Goal: Transaction & Acquisition: Purchase product/service

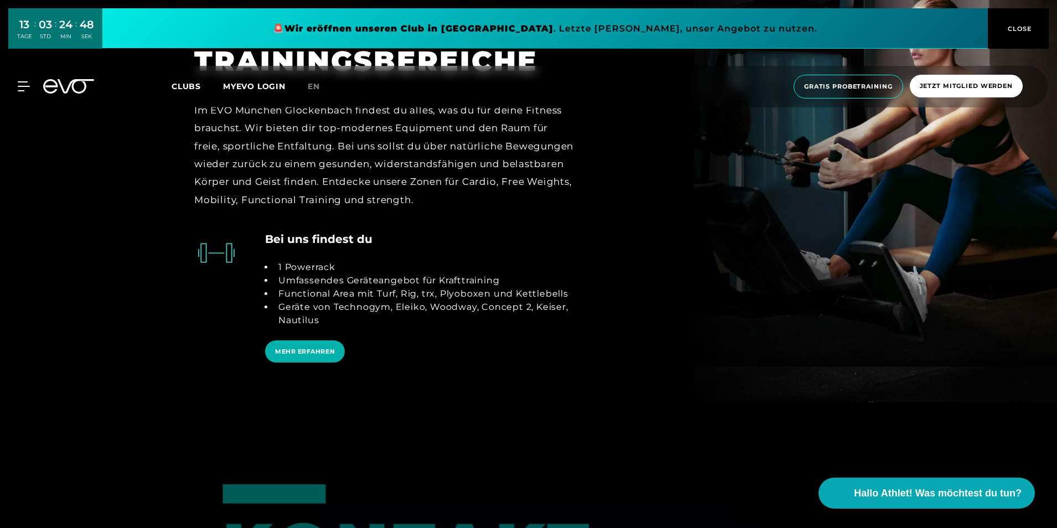
scroll to position [2660, 0]
click at [328, 347] on span "MEHR ERFAHREN" at bounding box center [305, 351] width 60 height 9
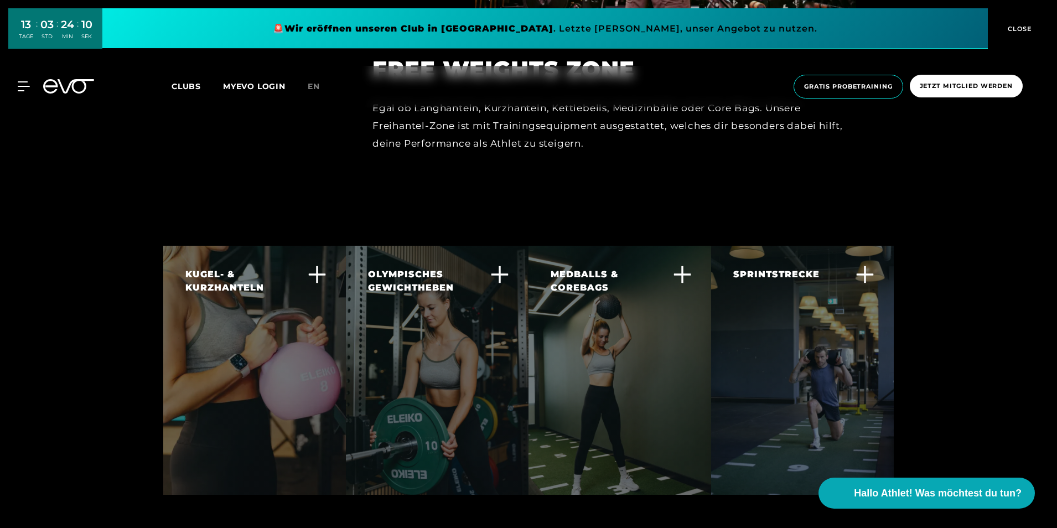
scroll to position [2626, 0]
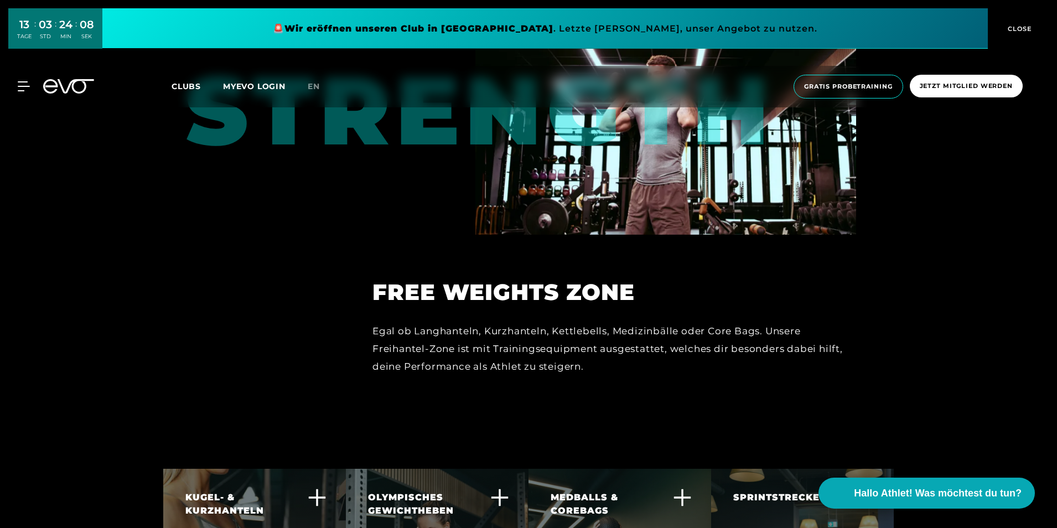
click at [186, 84] on span "Clubs" at bounding box center [186, 86] width 29 height 10
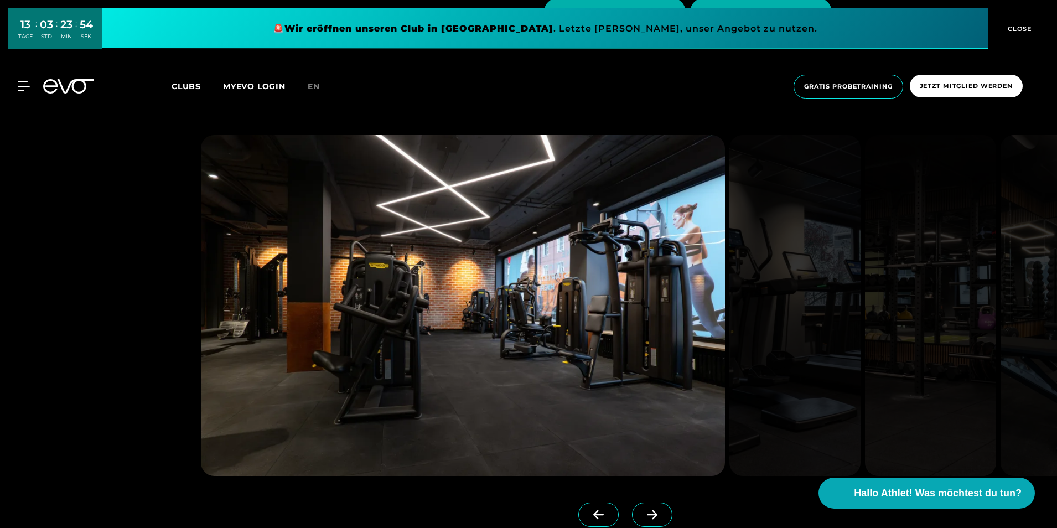
scroll to position [3632, 0]
click at [643, 509] on icon at bounding box center [652, 514] width 19 height 10
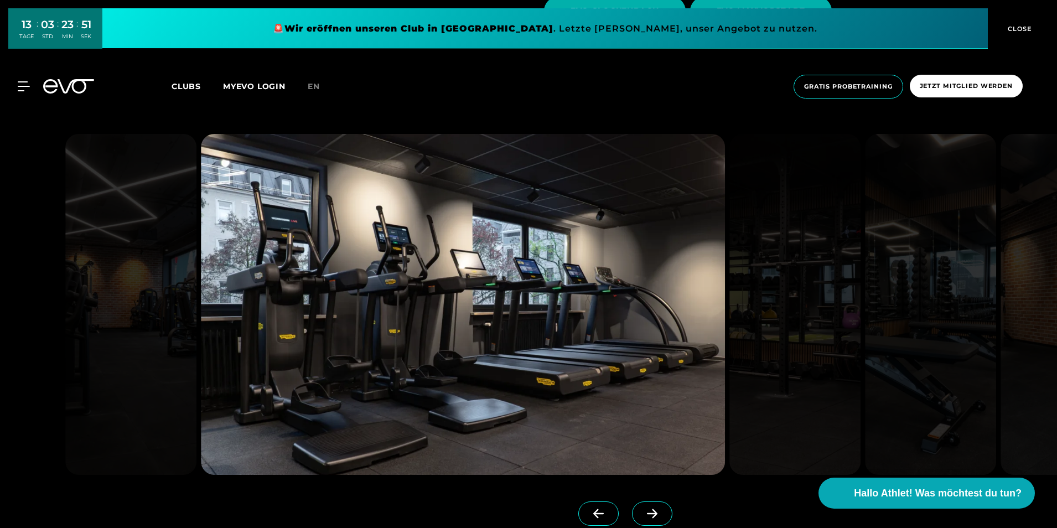
click at [643, 509] on icon at bounding box center [652, 514] width 19 height 10
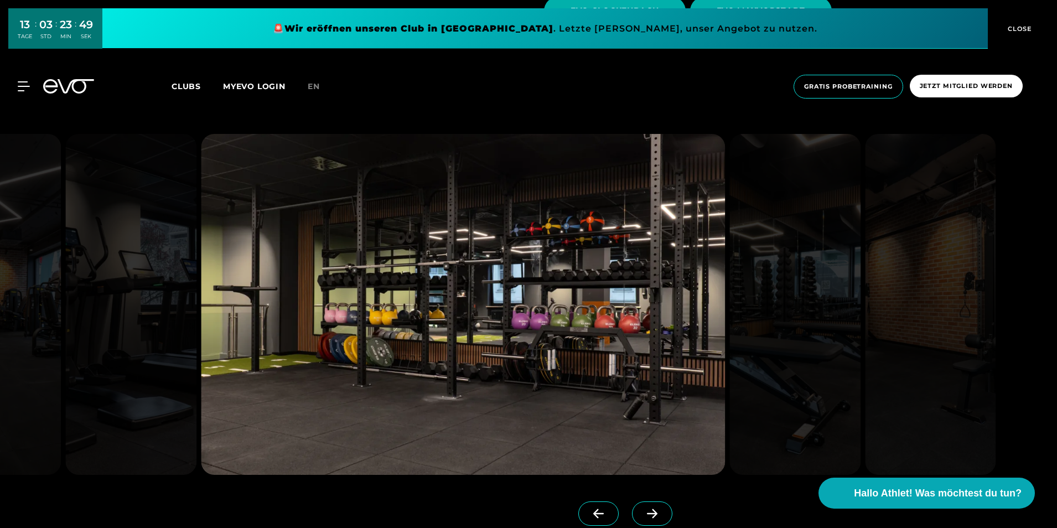
click at [643, 509] on icon at bounding box center [652, 514] width 19 height 10
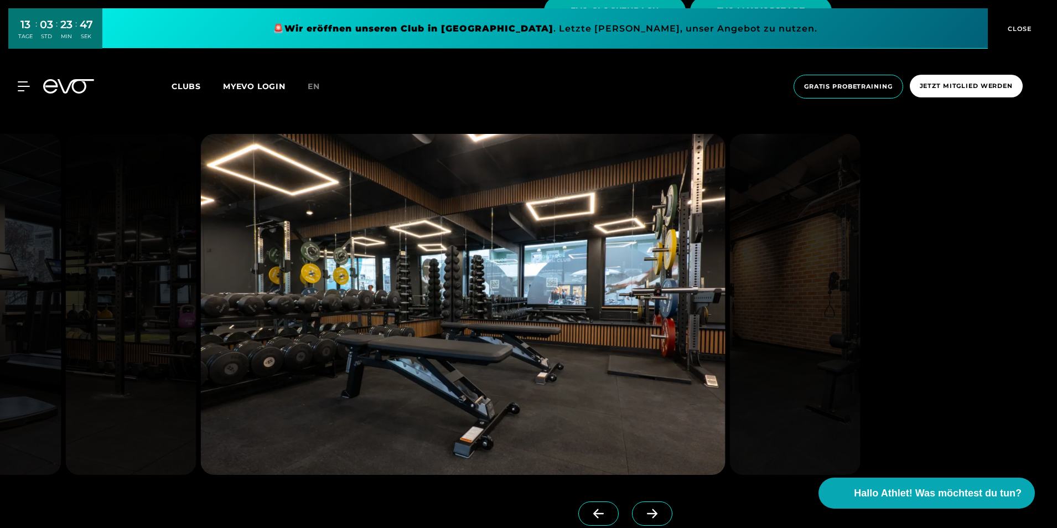
click at [643, 509] on icon at bounding box center [652, 514] width 19 height 10
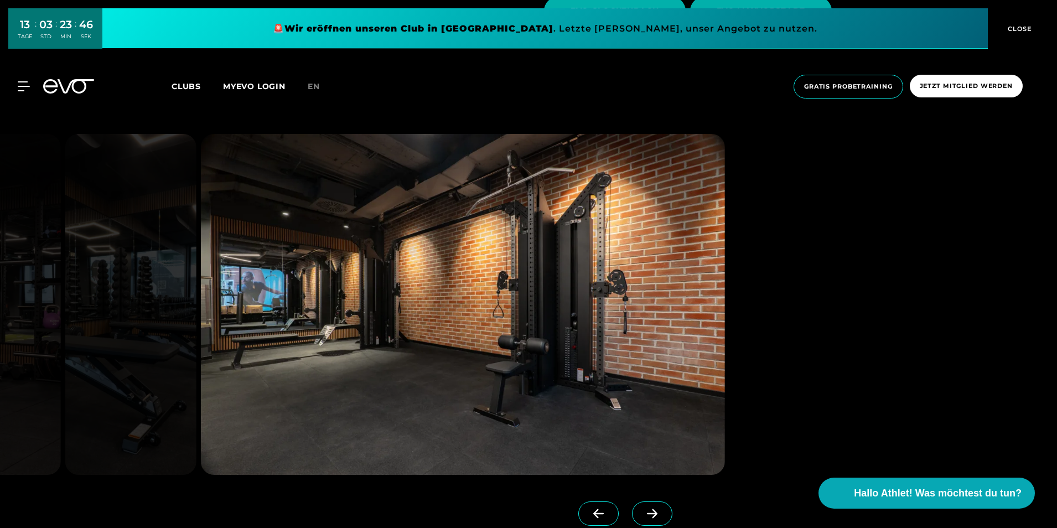
click at [643, 509] on icon at bounding box center [652, 514] width 19 height 10
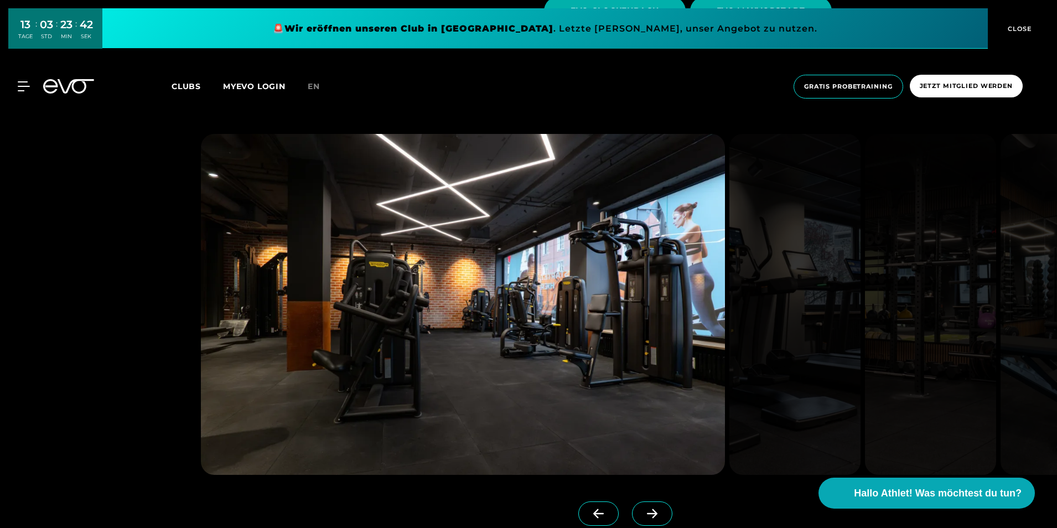
click at [17, 80] on div "MyEVO Login Über EVO Mitgliedschaften Probetraining TAGESPASS EVO Studios [GEOG…" at bounding box center [528, 87] width 1053 height 42
click at [22, 86] on icon at bounding box center [26, 86] width 16 height 10
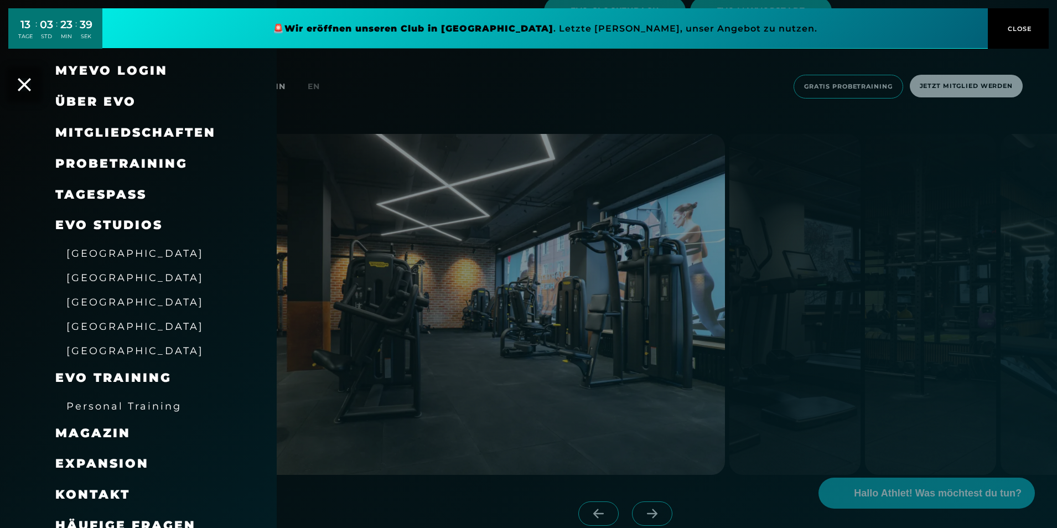
click at [99, 106] on span "Über EVO" at bounding box center [95, 101] width 81 height 15
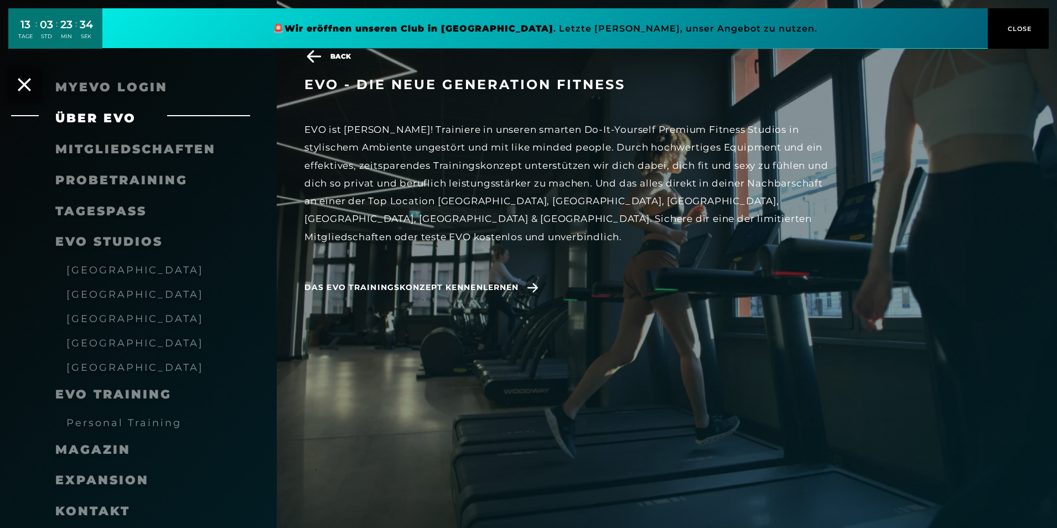
scroll to position [3676, 0]
click at [133, 180] on span "Probetraining" at bounding box center [121, 180] width 132 height 15
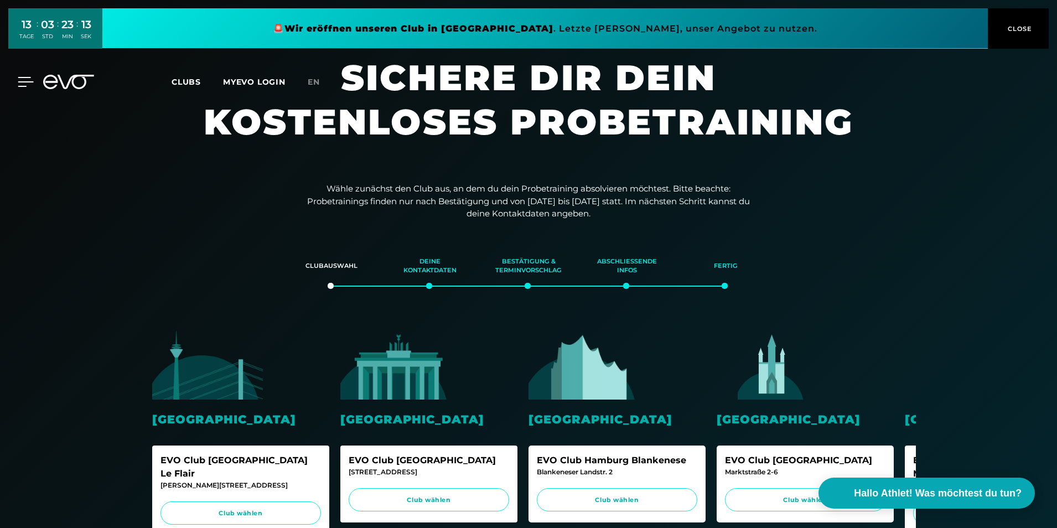
click at [18, 83] on icon at bounding box center [26, 82] width 16 height 10
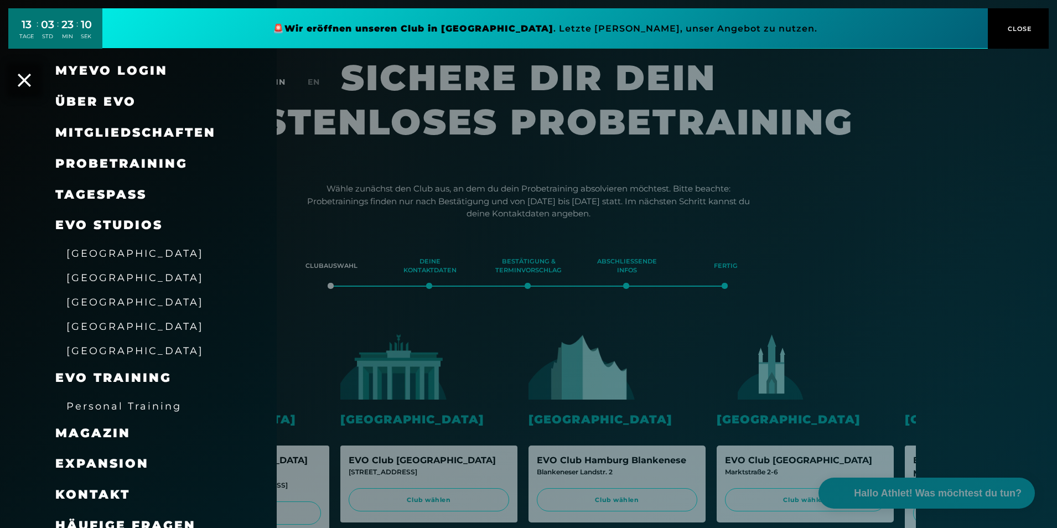
click at [123, 192] on link "TAGESPASS" at bounding box center [100, 194] width 91 height 15
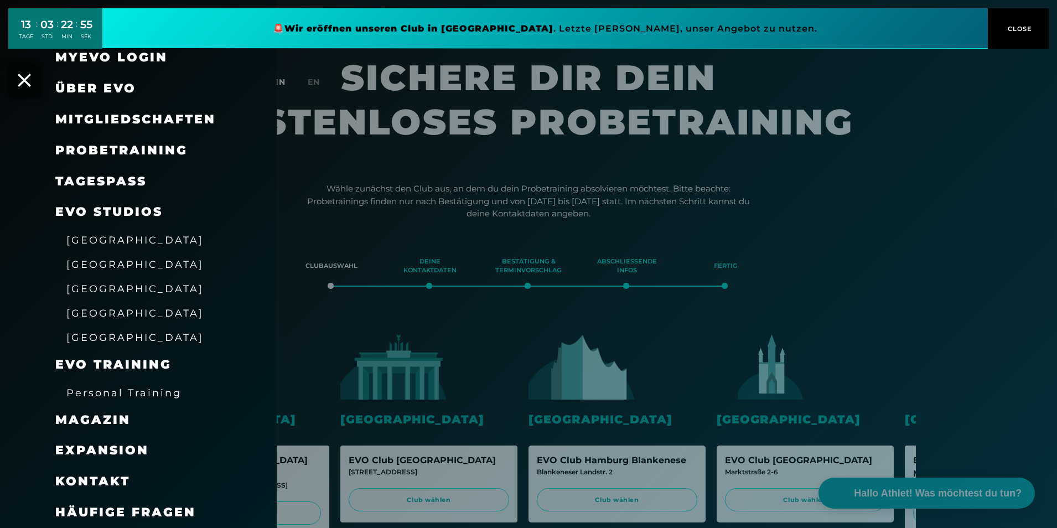
click at [148, 390] on span "Personal Training" at bounding box center [123, 393] width 115 height 12
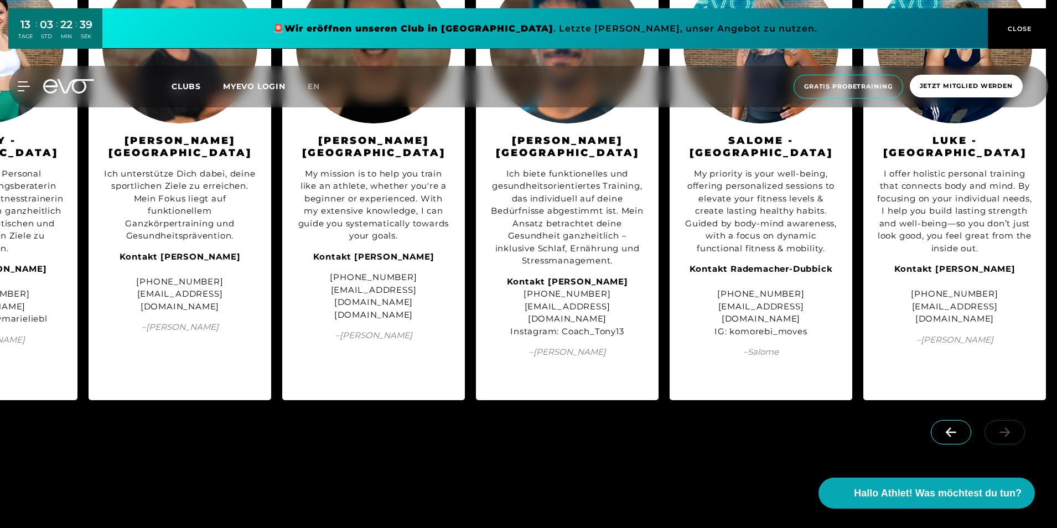
scroll to position [1370, 0]
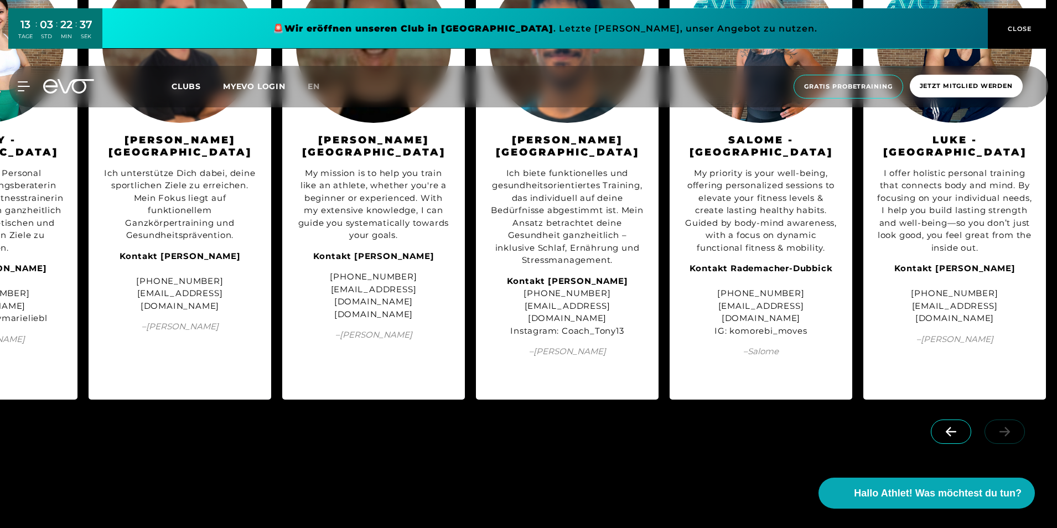
drag, startPoint x: 1011, startPoint y: 395, endPoint x: 950, endPoint y: 399, distance: 61.5
click at [950, 411] on div at bounding box center [981, 442] width 154 height 62
click at [950, 427] on icon at bounding box center [951, 431] width 11 height 9
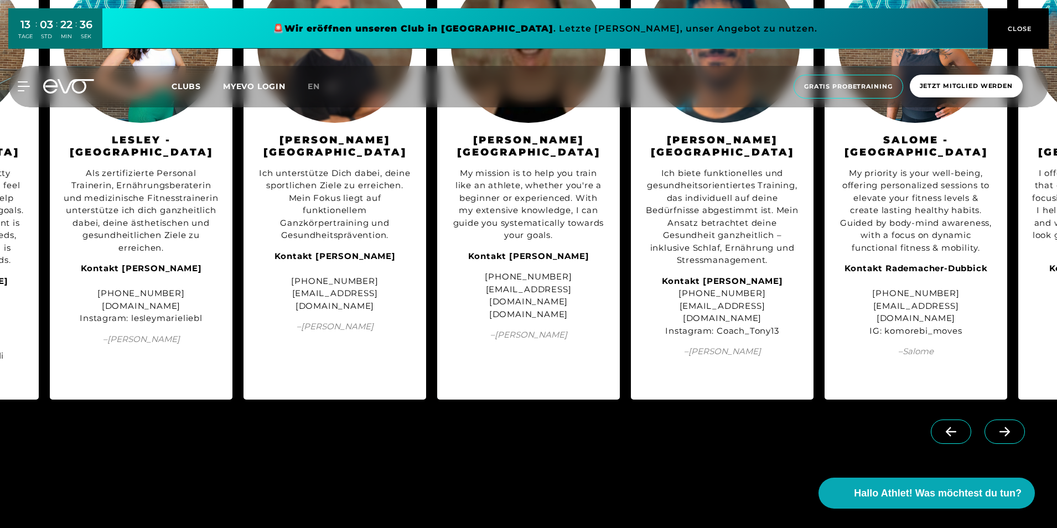
click at [950, 427] on icon at bounding box center [951, 431] width 11 height 9
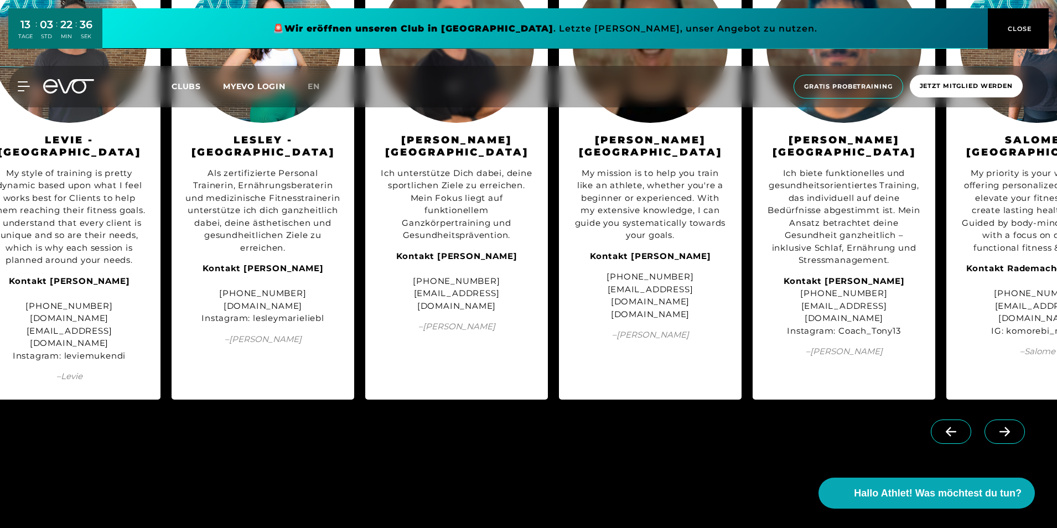
click at [950, 427] on icon at bounding box center [951, 431] width 11 height 9
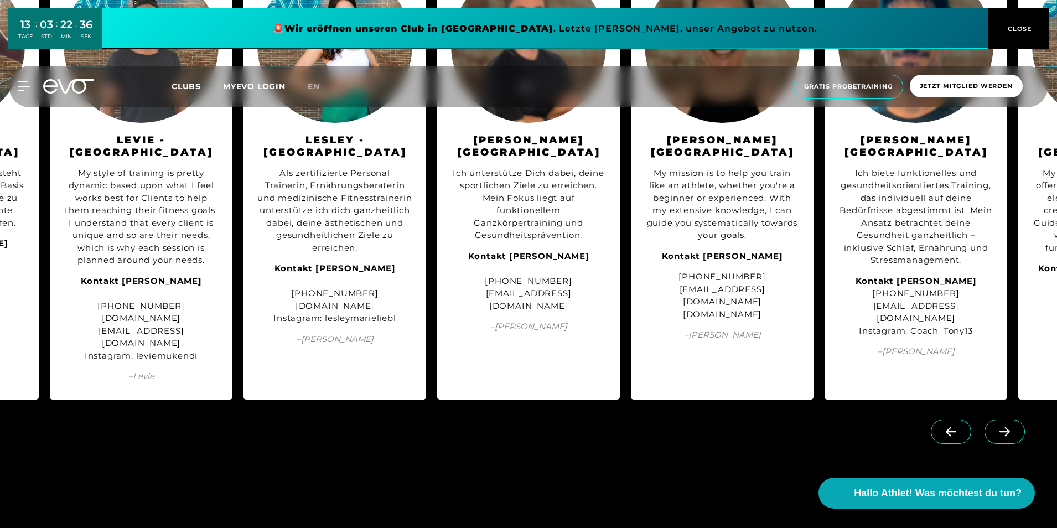
click at [950, 427] on icon at bounding box center [951, 431] width 11 height 9
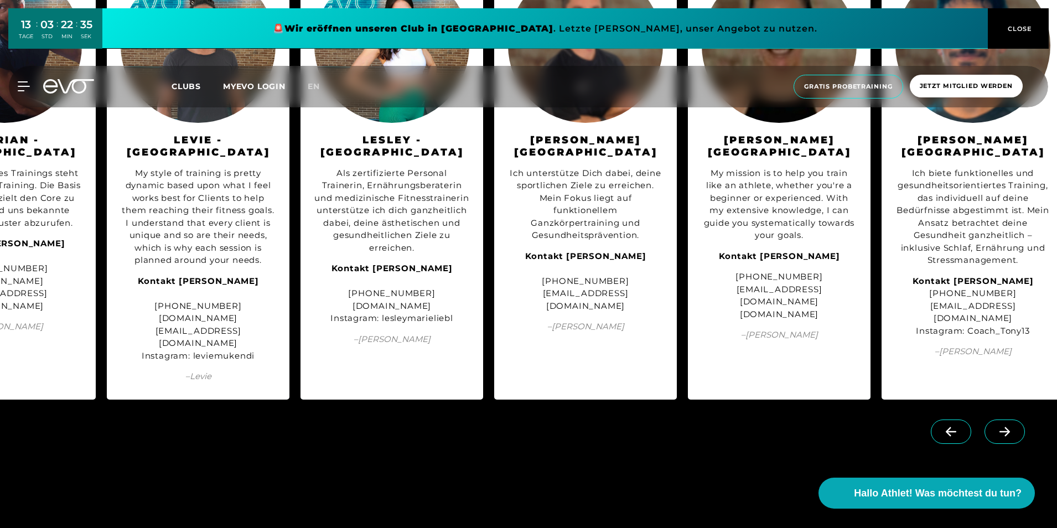
click at [950, 427] on icon at bounding box center [951, 431] width 11 height 9
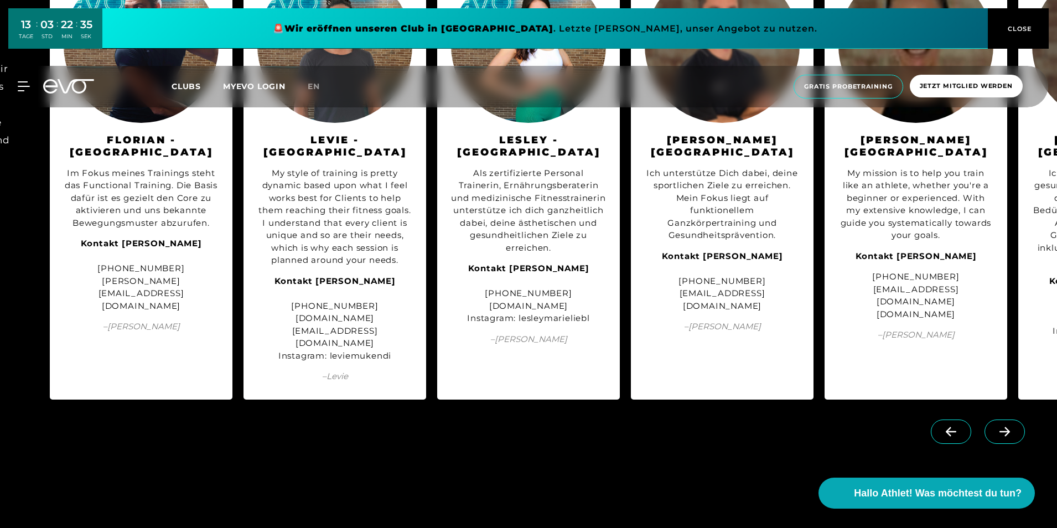
click at [950, 427] on icon at bounding box center [951, 431] width 11 height 9
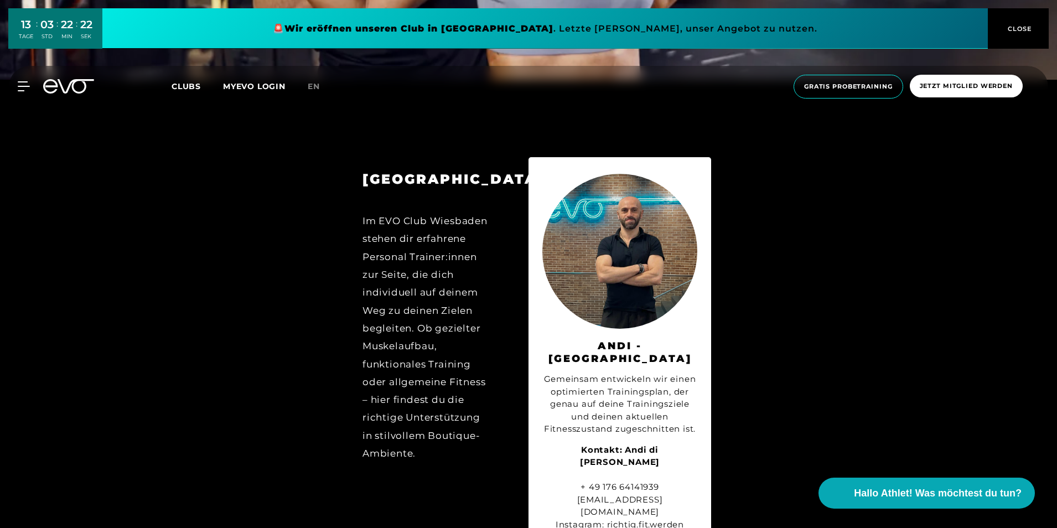
scroll to position [5430, 0]
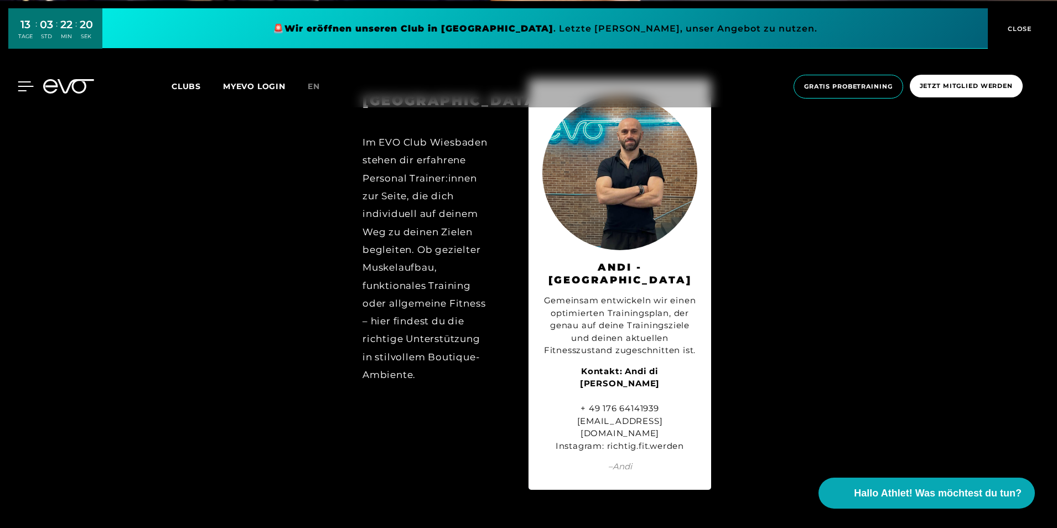
click at [19, 84] on icon at bounding box center [26, 86] width 16 height 10
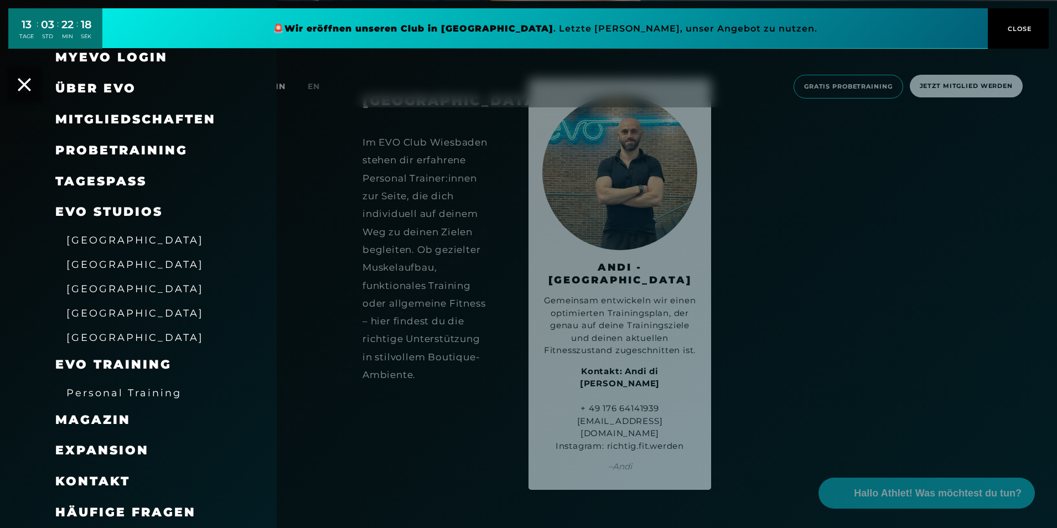
click at [185, 112] on span "Mitgliedschaften" at bounding box center [135, 119] width 161 height 15
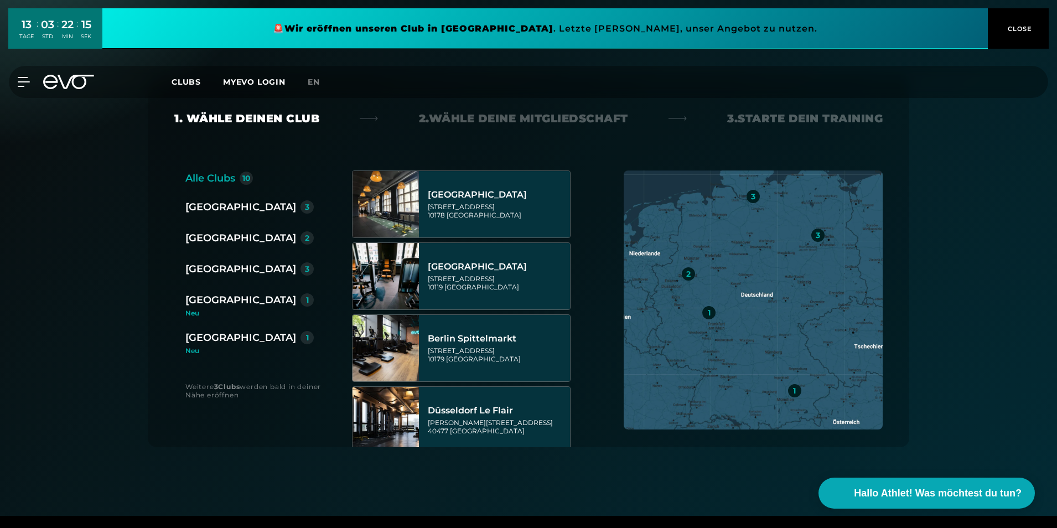
scroll to position [170, 0]
click at [232, 300] on div "[GEOGRAPHIC_DATA]" at bounding box center [240, 300] width 111 height 16
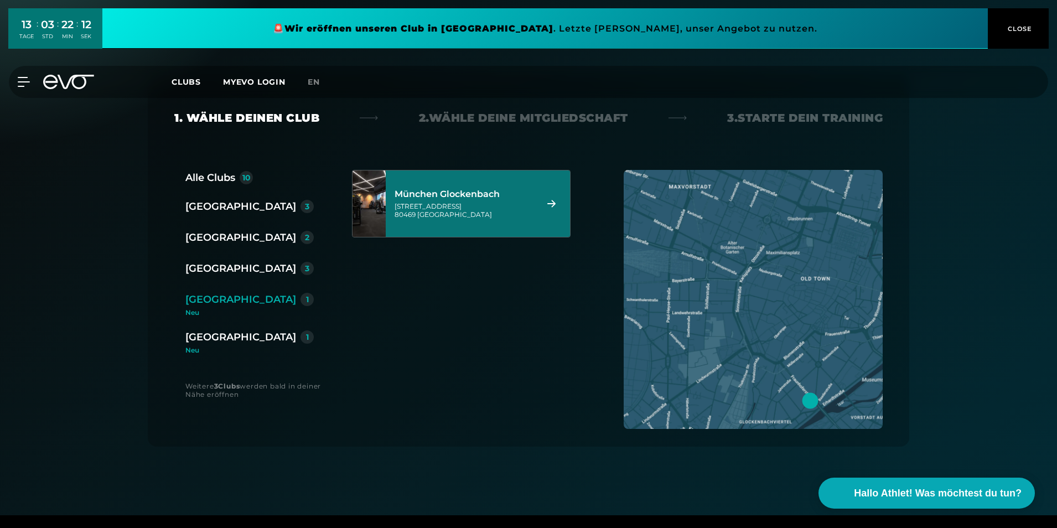
click at [473, 207] on div "[STREET_ADDRESS]" at bounding box center [464, 210] width 139 height 17
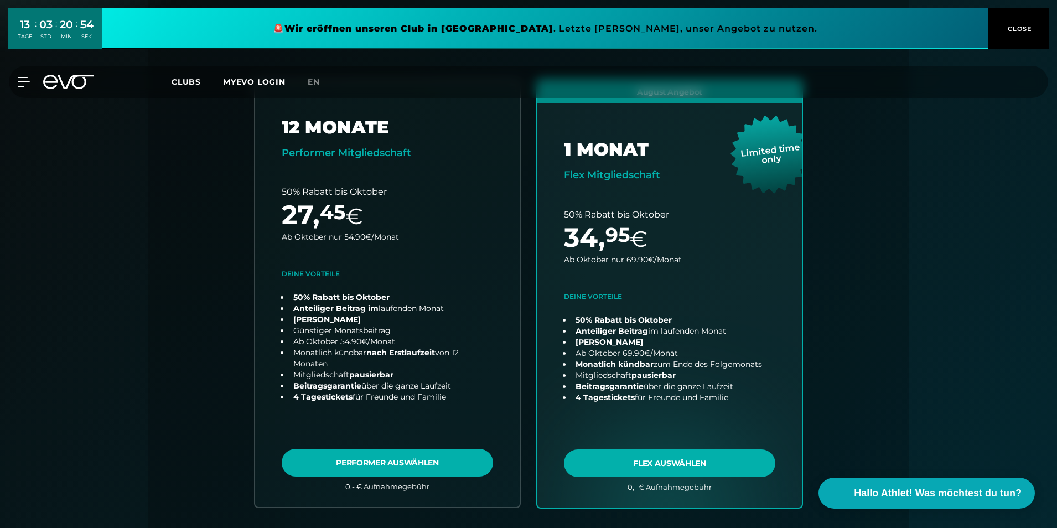
scroll to position [260, 0]
